Goal: Find contact information

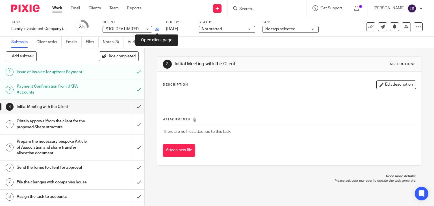
click at [157, 30] on icon at bounding box center [157, 29] width 4 height 4
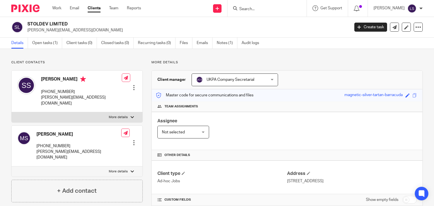
drag, startPoint x: 76, startPoint y: 91, endPoint x: 41, endPoint y: 89, distance: 34.8
click at [41, 89] on p "+44 797 316 2661" at bounding box center [81, 92] width 81 height 6
copy p "+44 797 316 2661"
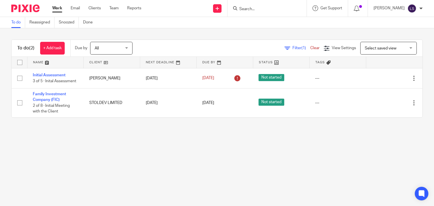
click at [179, 164] on main "To do Reassigned Snoozed Done To do (2) + Add task Due by All All [DATE] [DATE]…" at bounding box center [217, 103] width 434 height 206
